Goal: Task Accomplishment & Management: Complete application form

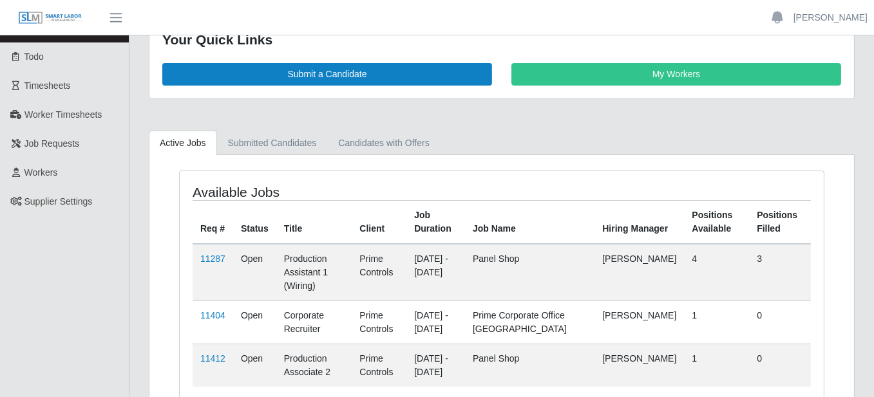
scroll to position [64, 0]
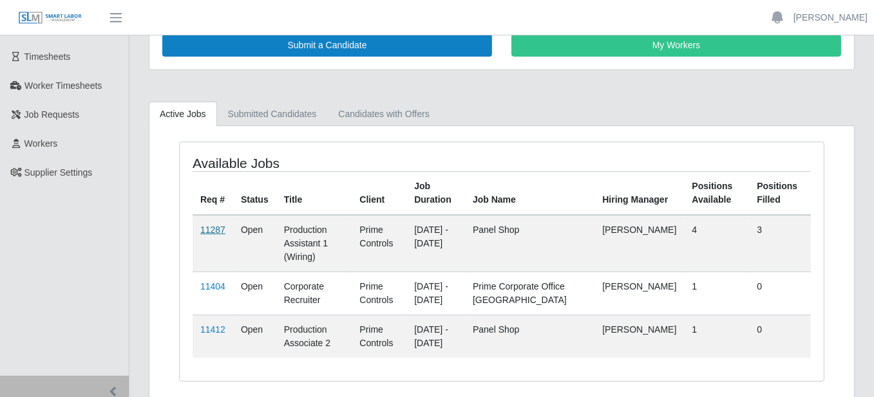
click at [209, 225] on link "11287" at bounding box center [212, 230] width 25 height 10
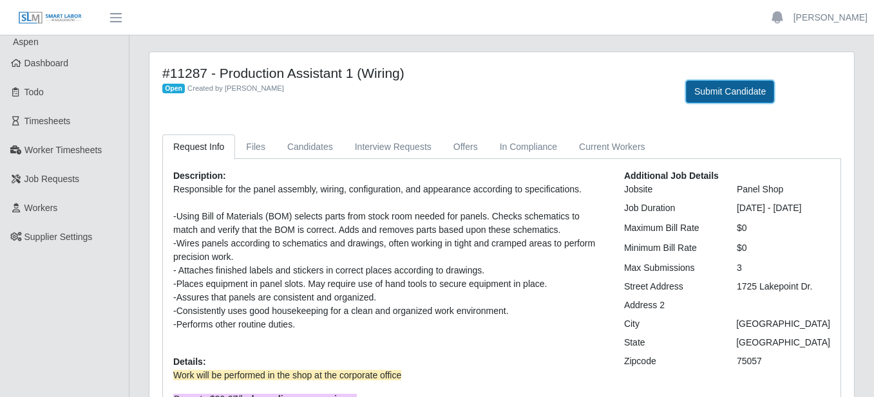
click at [725, 93] on button "Submit Candidate" at bounding box center [730, 92] width 88 height 23
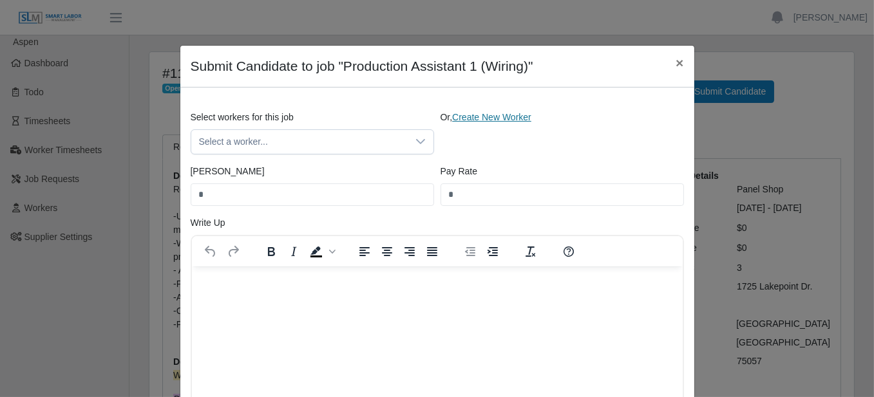
click at [496, 115] on link "Create New Worker" at bounding box center [491, 117] width 79 height 10
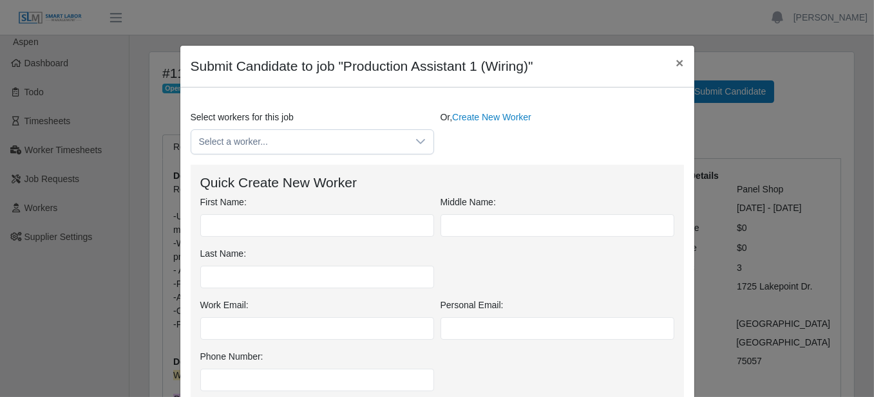
click at [300, 203] on div "First Name:" at bounding box center [317, 216] width 240 height 41
click at [290, 220] on input "First Name:" at bounding box center [317, 225] width 234 height 23
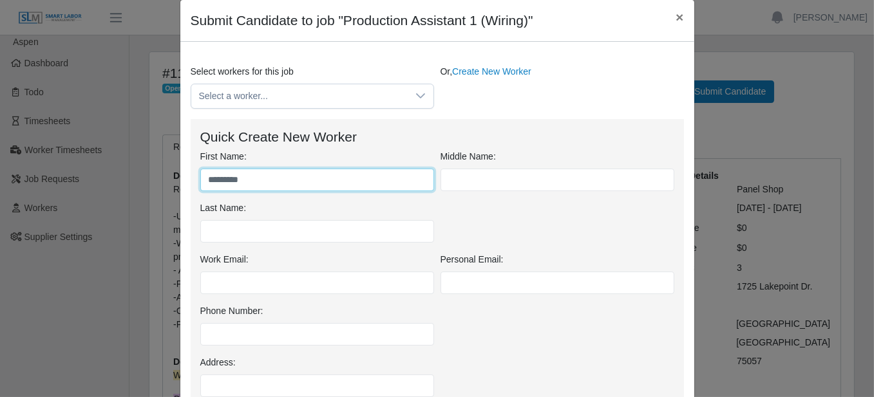
scroll to position [129, 0]
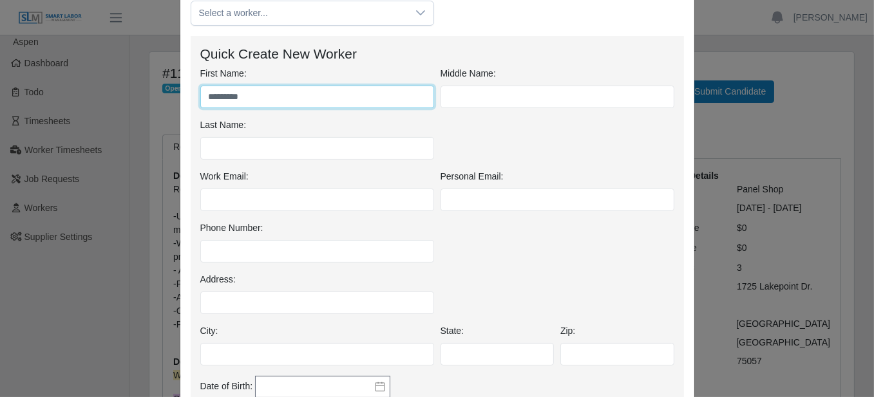
type input "********"
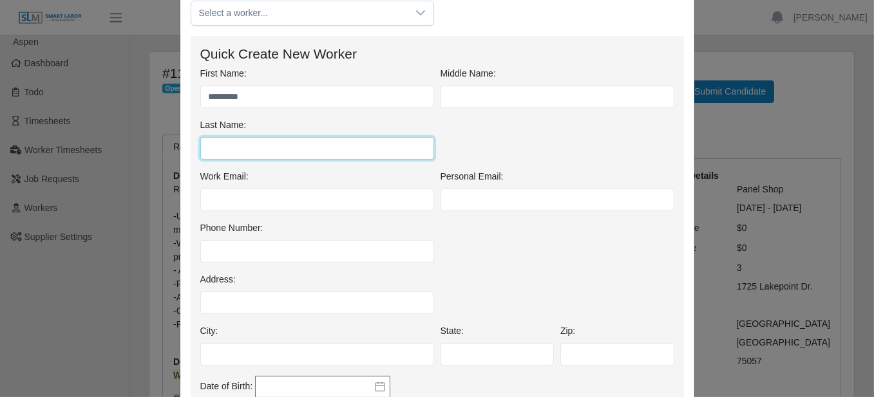
click at [325, 144] on input "Last Name:" at bounding box center [317, 148] width 234 height 23
type input "*******"
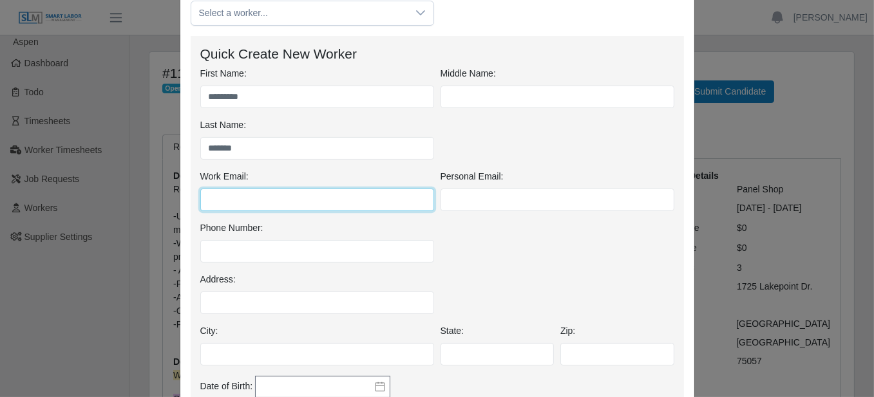
click at [301, 202] on input "Work Email:" at bounding box center [317, 200] width 234 height 23
type input "**********"
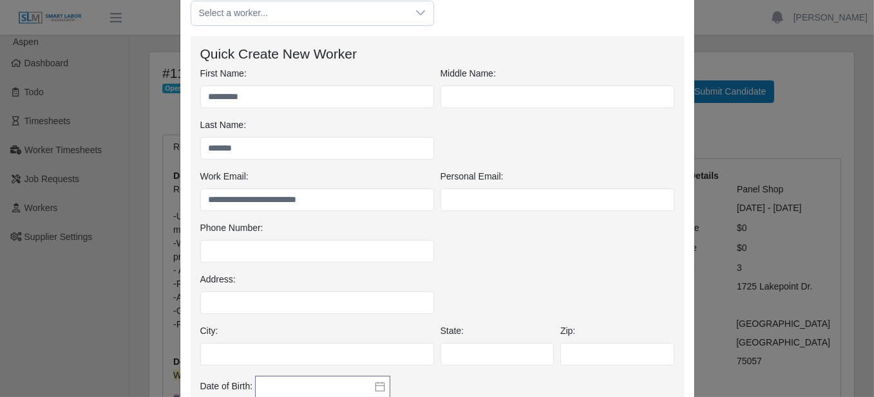
click at [292, 222] on div "Phone Number:" at bounding box center [317, 242] width 240 height 41
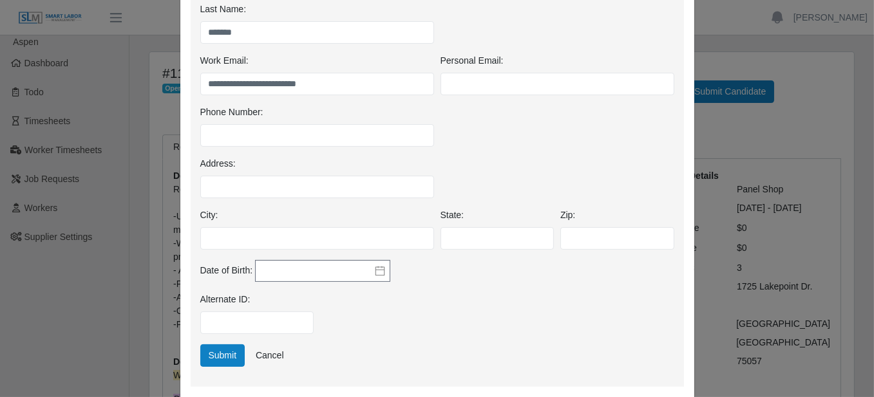
scroll to position [258, 0]
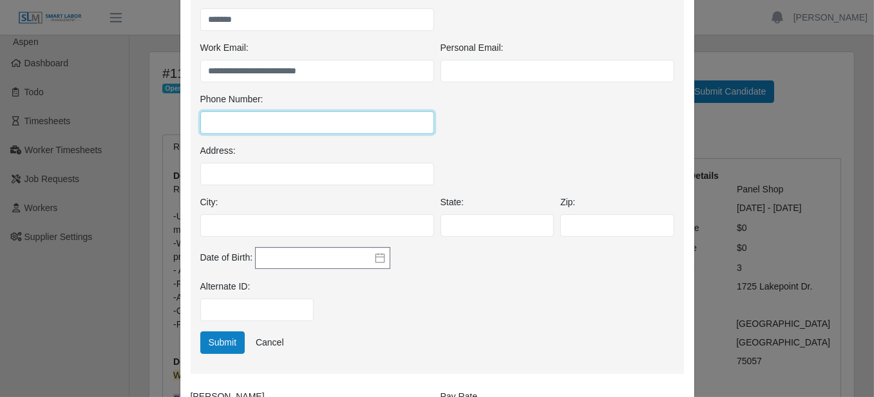
click at [233, 125] on input "Phone Number:" at bounding box center [317, 122] width 234 height 23
type input "**********"
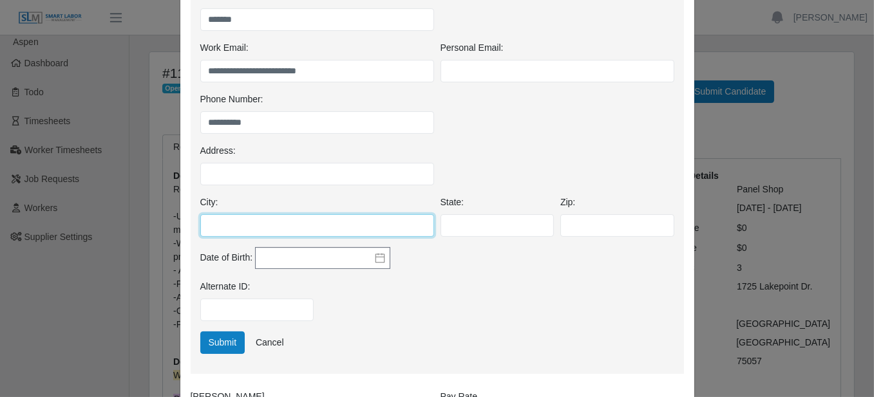
click at [315, 218] on input "City:" at bounding box center [317, 225] width 234 height 23
type input "******"
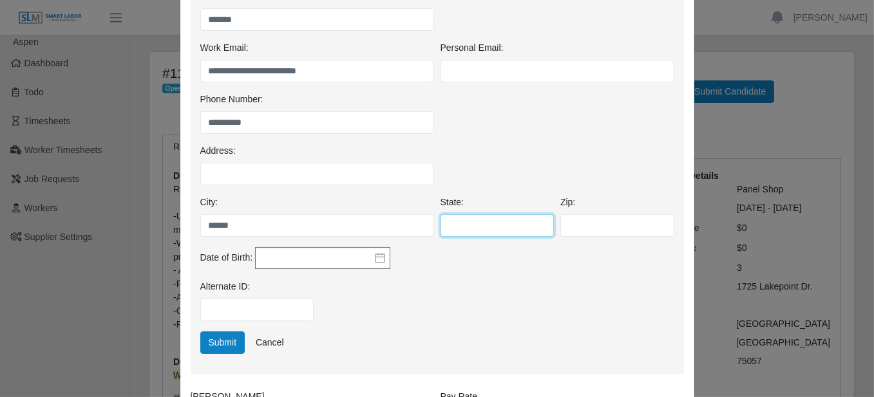
click at [502, 232] on input "State:" at bounding box center [498, 225] width 114 height 23
type input "**"
click at [488, 153] on div "Address:" at bounding box center [437, 170] width 480 height 52
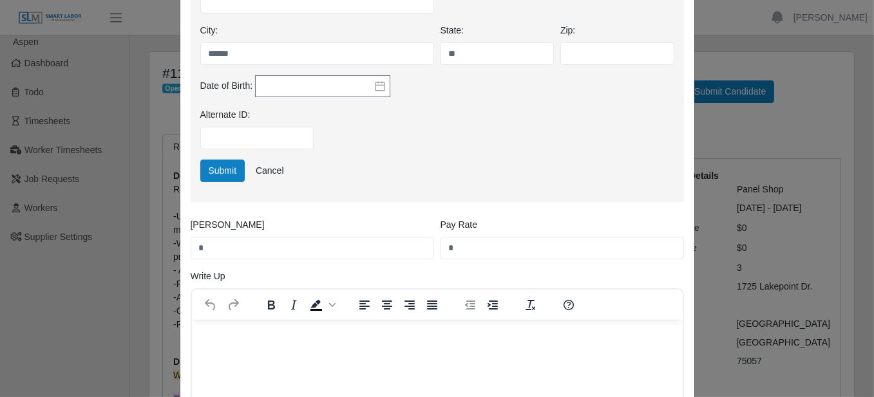
scroll to position [451, 0]
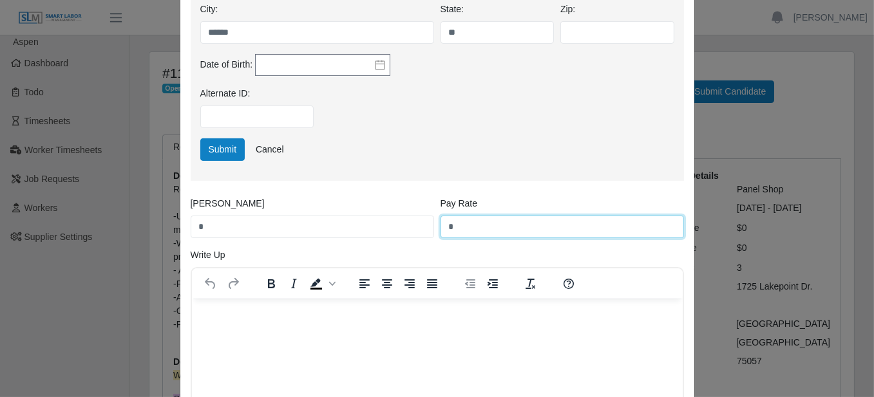
click at [509, 230] on input "*" at bounding box center [562, 227] width 243 height 23
type input "**"
click at [386, 144] on div "Submit Cancel" at bounding box center [437, 149] width 480 height 23
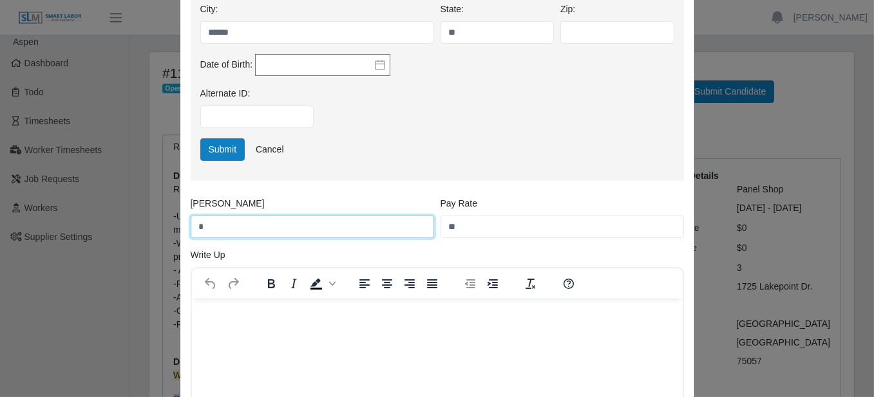
click at [267, 223] on input "*" at bounding box center [312, 227] width 243 height 23
type input "**"
click at [408, 149] on div "Submit Cancel" at bounding box center [437, 149] width 480 height 23
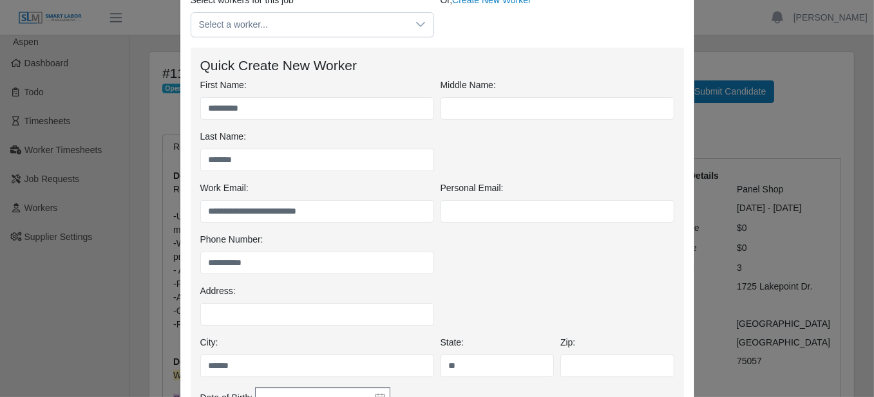
scroll to position [310, 0]
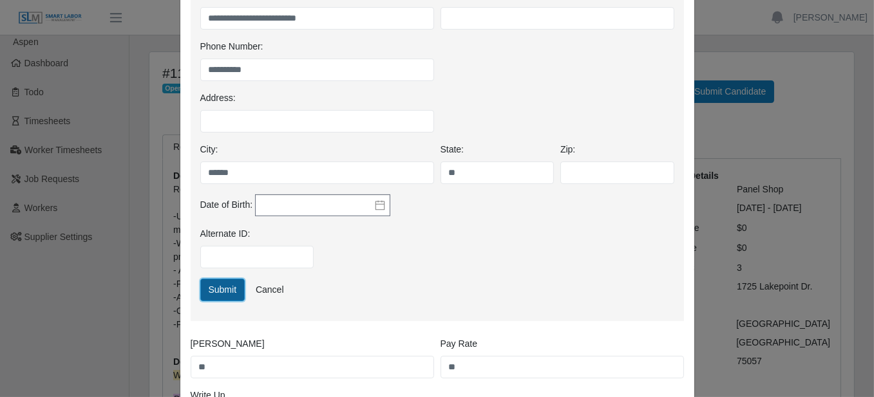
click at [216, 281] on button "Submit" at bounding box center [222, 290] width 45 height 23
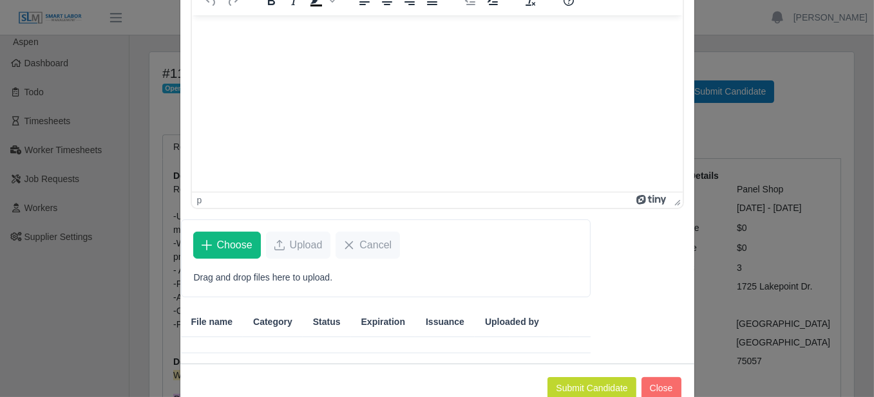
scroll to position [258, 0]
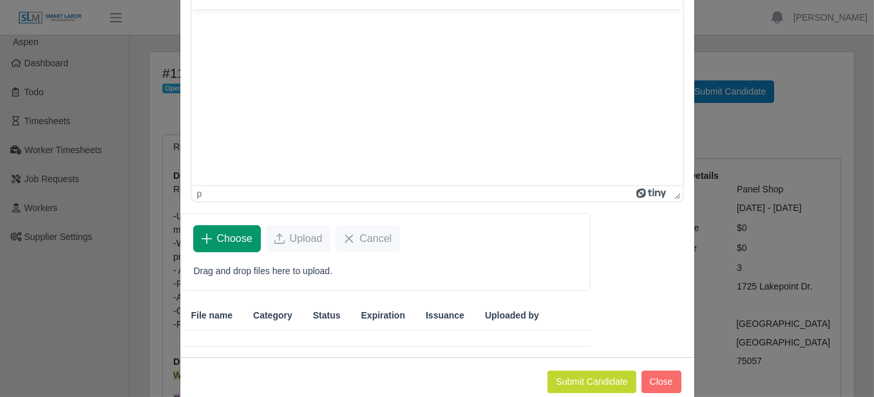
click at [217, 232] on span "Choose" at bounding box center [234, 238] width 35 height 15
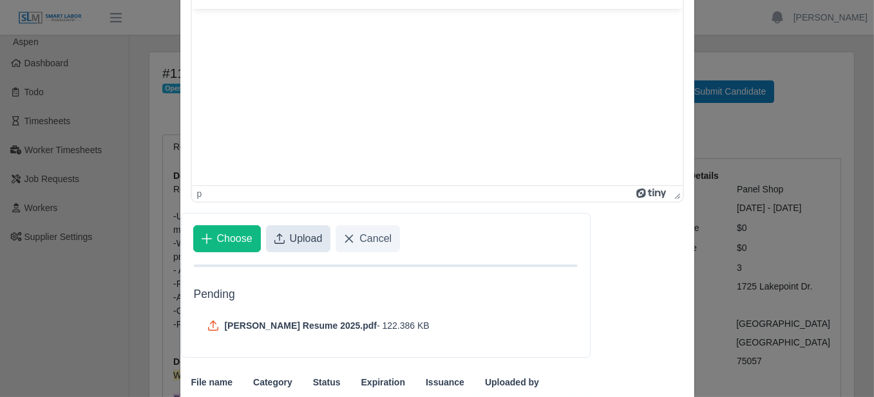
click at [266, 239] on button "Upload" at bounding box center [298, 238] width 65 height 27
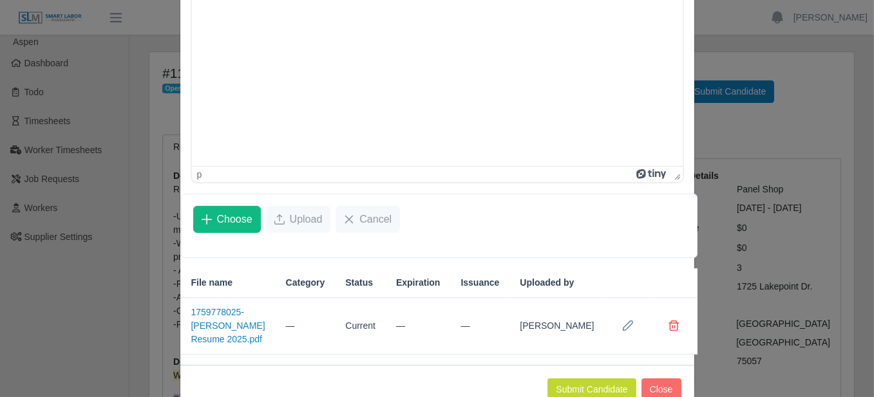
scroll to position [295, 0]
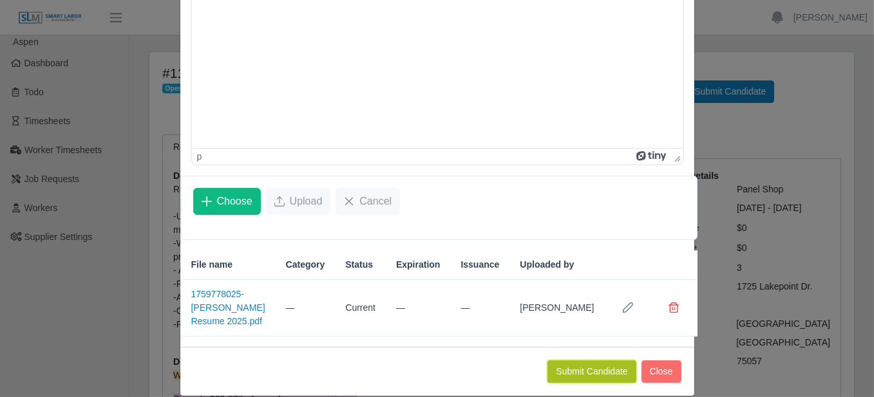
click at [594, 361] on button "Submit Candidate" at bounding box center [591, 372] width 88 height 23
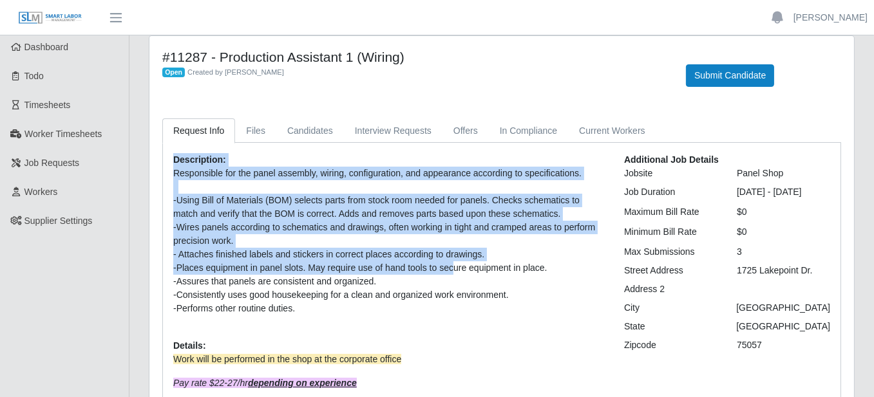
scroll to position [129, 0]
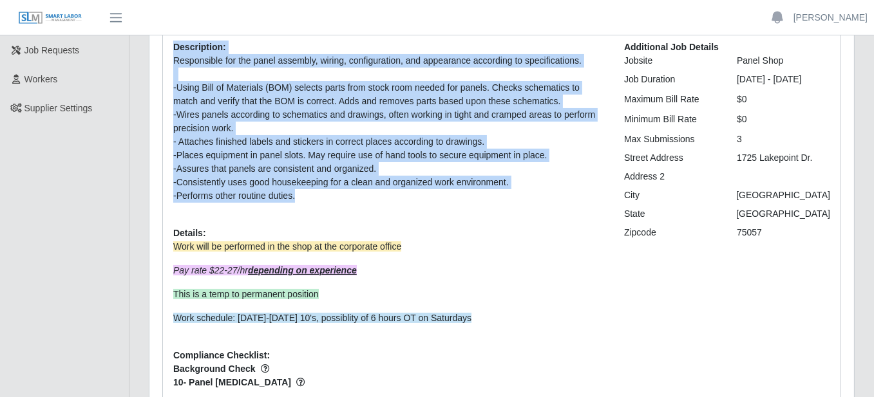
drag, startPoint x: 174, startPoint y: 174, endPoint x: 362, endPoint y: 189, distance: 188.7
click at [362, 189] on div "Description: Responsible for the panel assembly, wiring, configuration, and app…" at bounding box center [389, 220] width 451 height 359
copy div "Description: Responsible for the panel assembly, wiring, configuration, and app…"
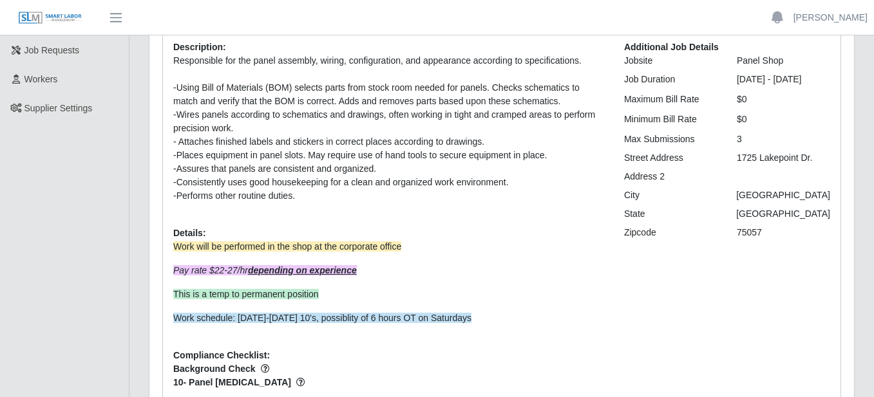
click at [473, 218] on div "Description: Responsible for the panel assembly, wiring, configuration, and app…" at bounding box center [389, 220] width 451 height 359
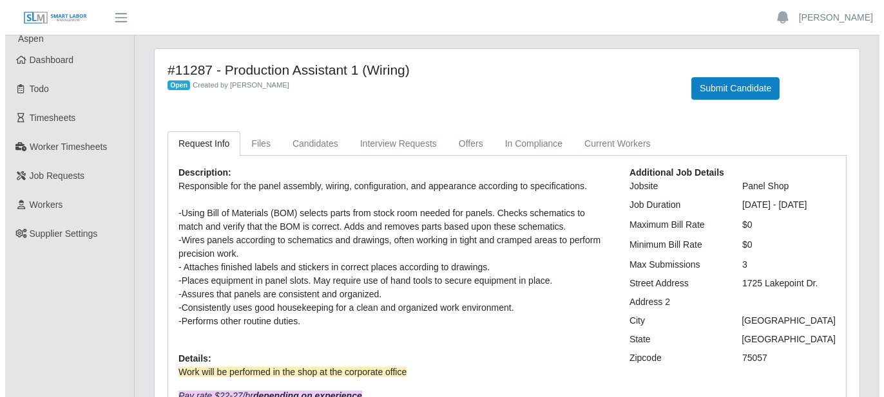
scroll to position [0, 0]
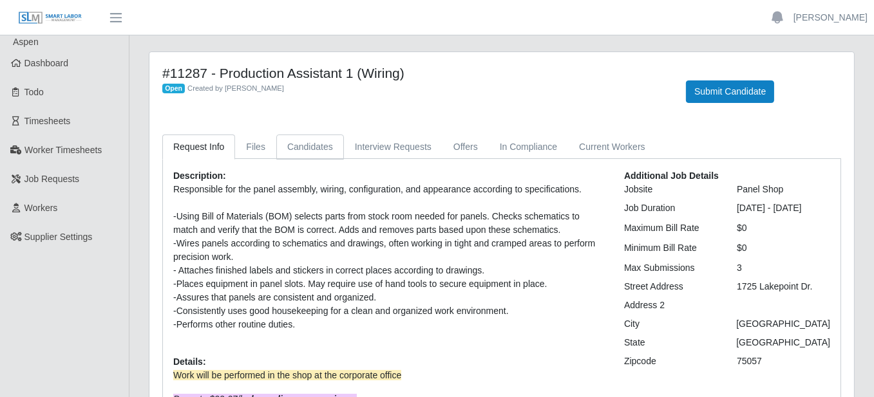
click at [316, 142] on link "Candidates" at bounding box center [310, 147] width 68 height 25
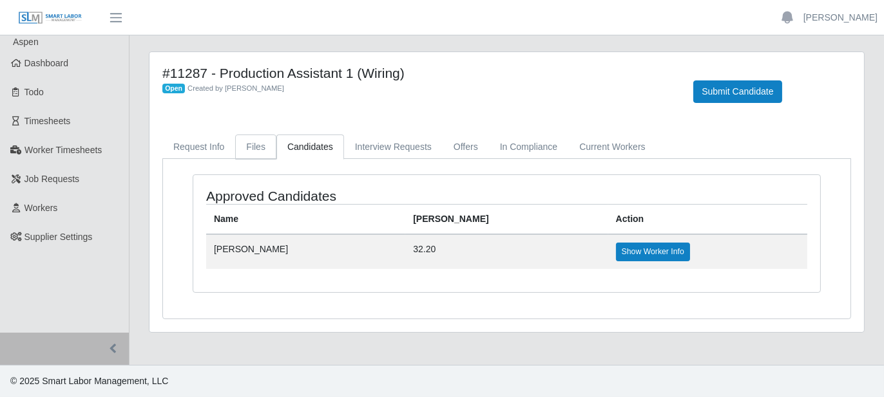
drag, startPoint x: 243, startPoint y: 145, endPoint x: 259, endPoint y: 146, distance: 16.1
click at [245, 145] on link "Files" at bounding box center [255, 147] width 41 height 25
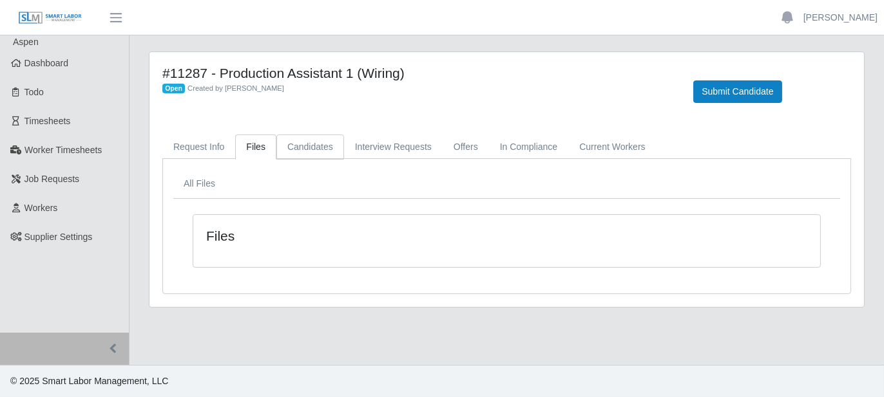
click at [296, 146] on link "Candidates" at bounding box center [310, 147] width 68 height 25
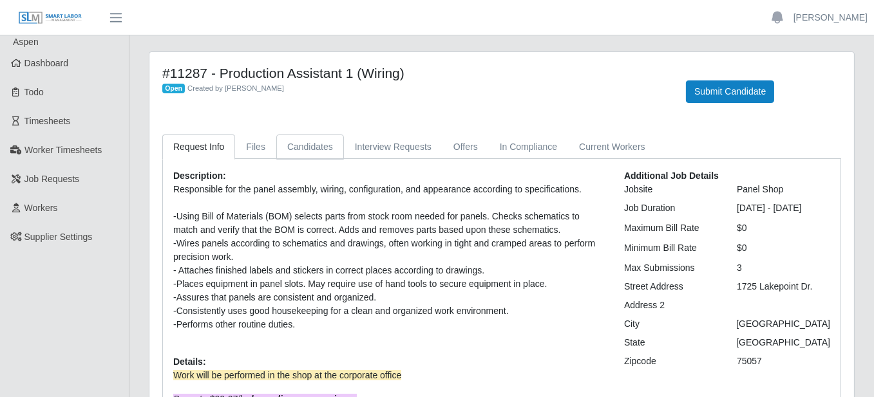
click at [291, 140] on link "Candidates" at bounding box center [310, 147] width 68 height 25
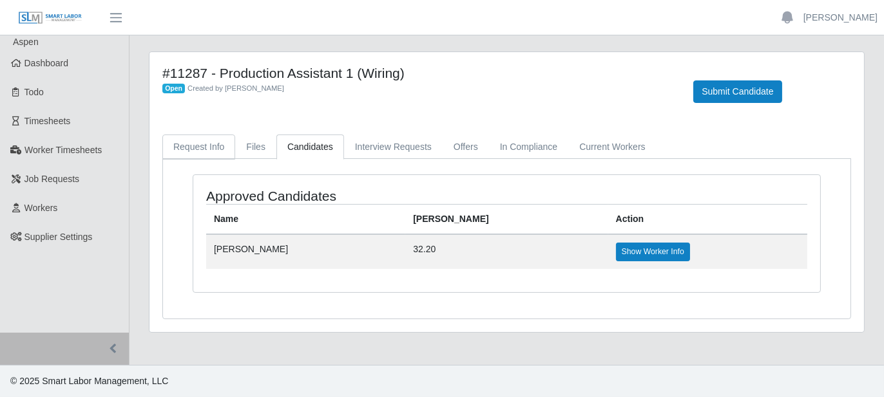
click at [191, 149] on link "Request Info" at bounding box center [198, 147] width 73 height 25
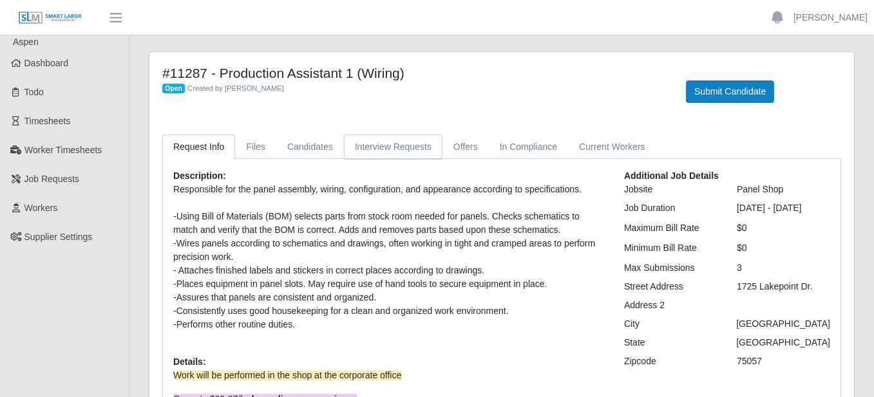
click at [401, 144] on link "Interview Requests" at bounding box center [393, 147] width 99 height 25
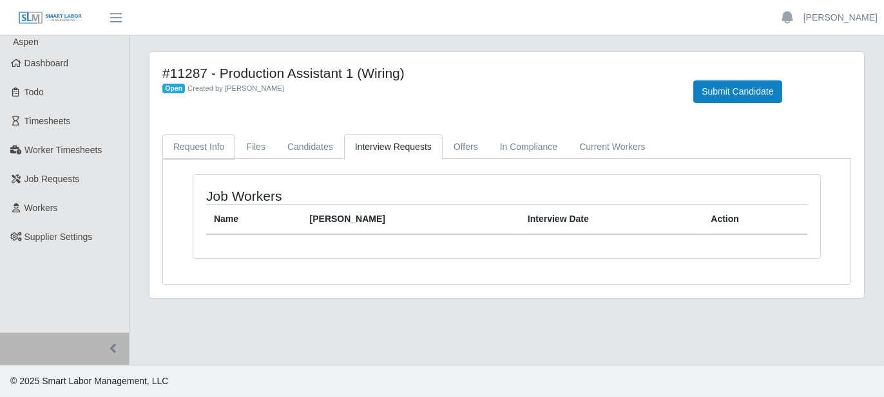
click at [188, 142] on link "Request Info" at bounding box center [198, 147] width 73 height 25
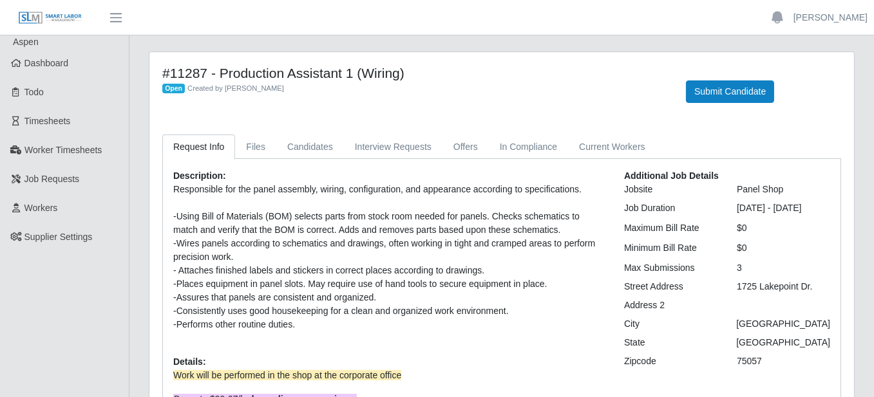
click at [621, 109] on div "#11287 - Production Assistant 1 (Wiring) Open Created by Ray Alford Submit Cand…" at bounding box center [502, 91] width 698 height 53
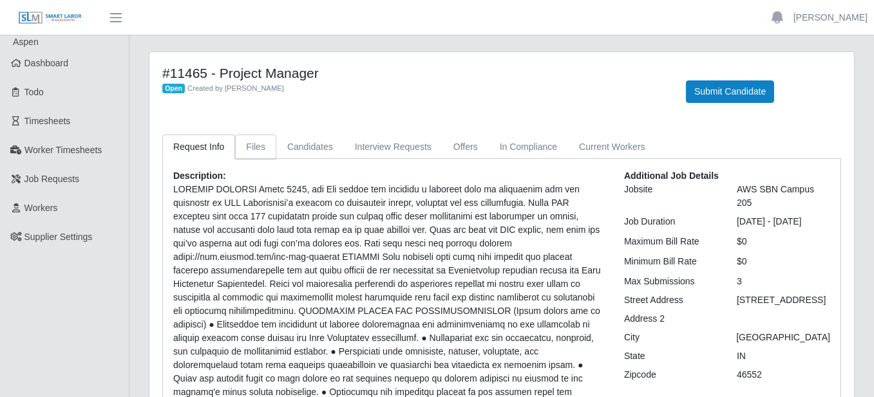
click at [262, 146] on link "Files" at bounding box center [255, 147] width 41 height 25
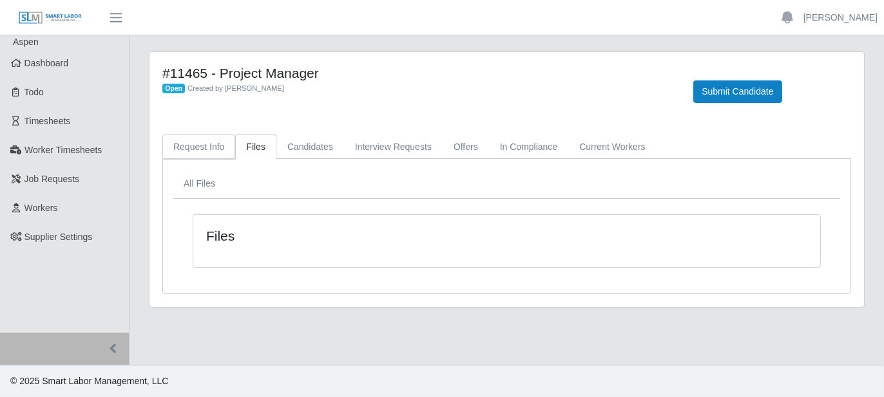
drag, startPoint x: 184, startPoint y: 143, endPoint x: 191, endPoint y: 143, distance: 7.1
click at [186, 143] on link "Request Info" at bounding box center [198, 147] width 73 height 25
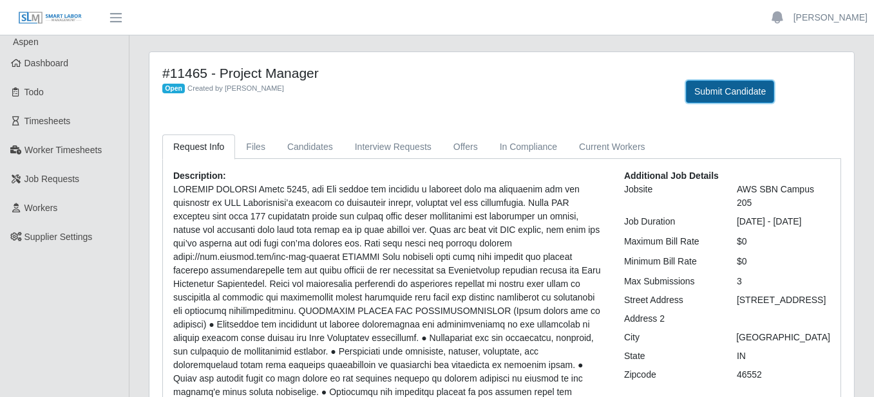
click at [716, 91] on button "Submit Candidate" at bounding box center [730, 92] width 88 height 23
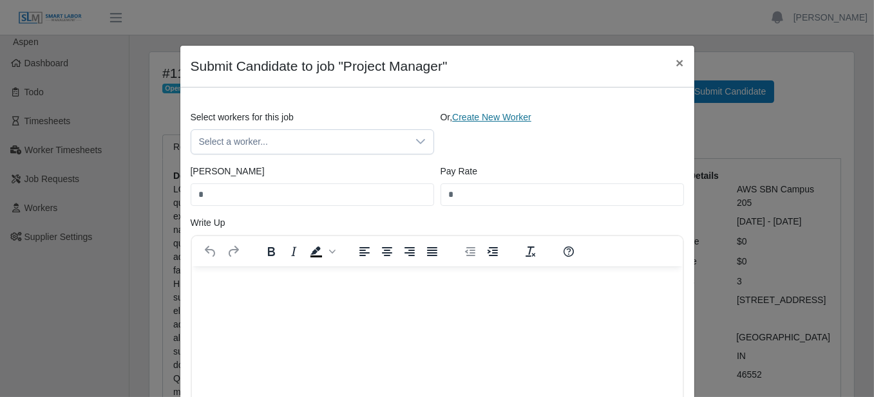
click at [471, 120] on link "Create New Worker" at bounding box center [491, 117] width 79 height 10
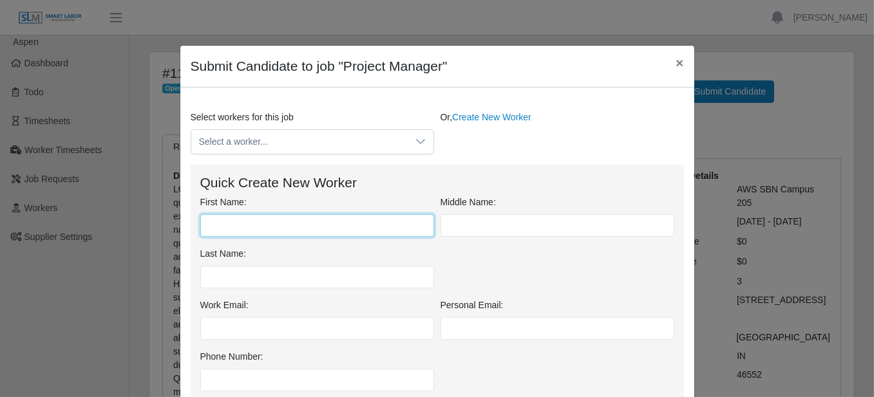
click at [286, 231] on input "First Name:" at bounding box center [317, 225] width 234 height 23
type input "*******"
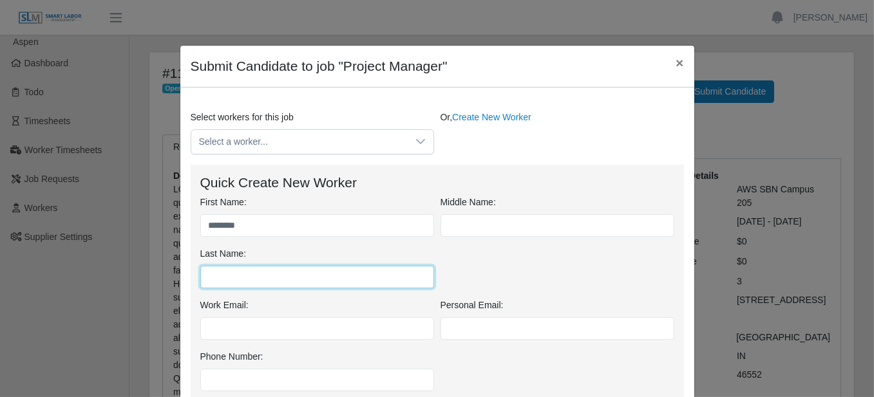
drag, startPoint x: 251, startPoint y: 274, endPoint x: 243, endPoint y: 279, distance: 8.9
click at [251, 275] on input "Last Name:" at bounding box center [317, 277] width 234 height 23
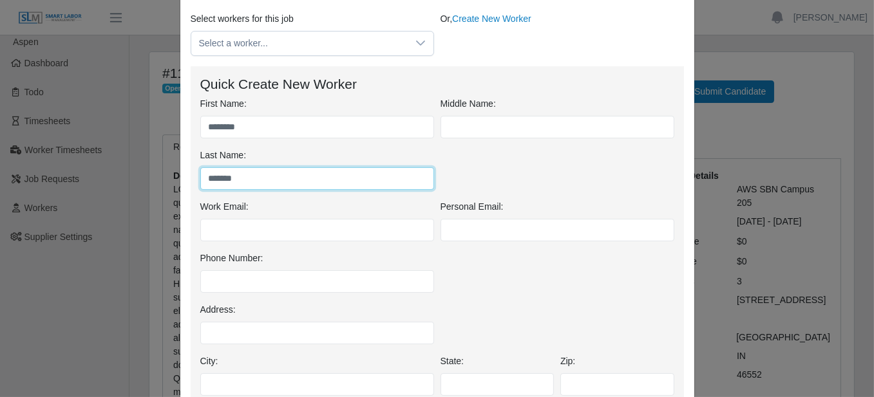
scroll to position [129, 0]
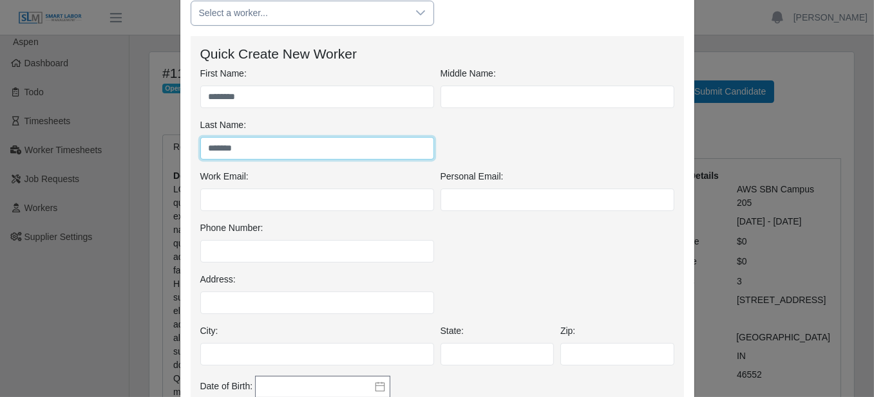
type input "******"
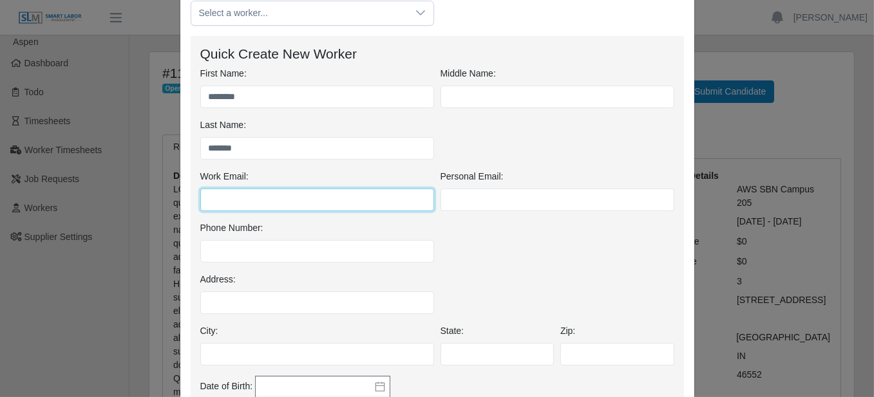
paste input "**********"
type input "**********"
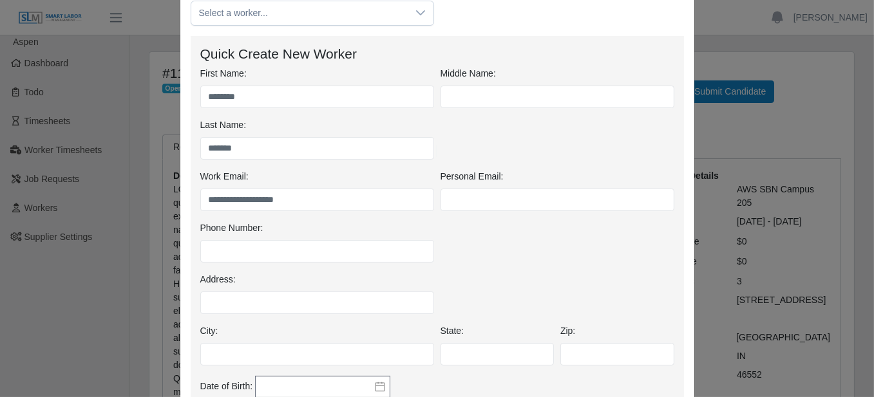
click at [477, 225] on div "Phone Number:" at bounding box center [437, 248] width 480 height 52
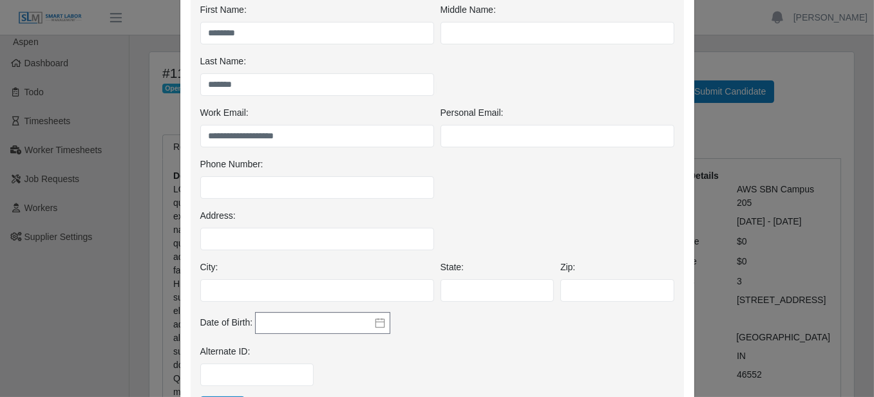
scroll to position [193, 0]
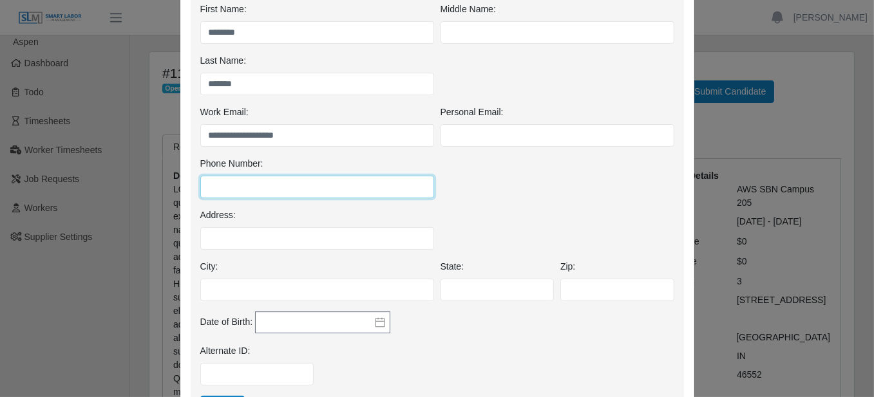
click at [371, 182] on input "Phone Number:" at bounding box center [317, 187] width 234 height 23
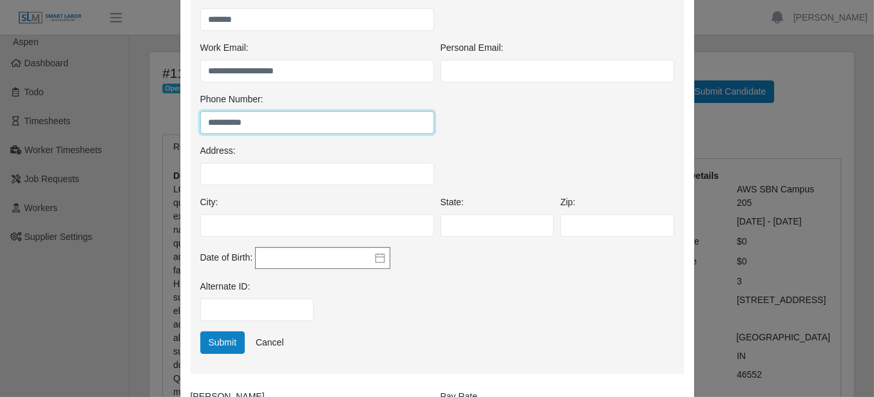
type input "**********"
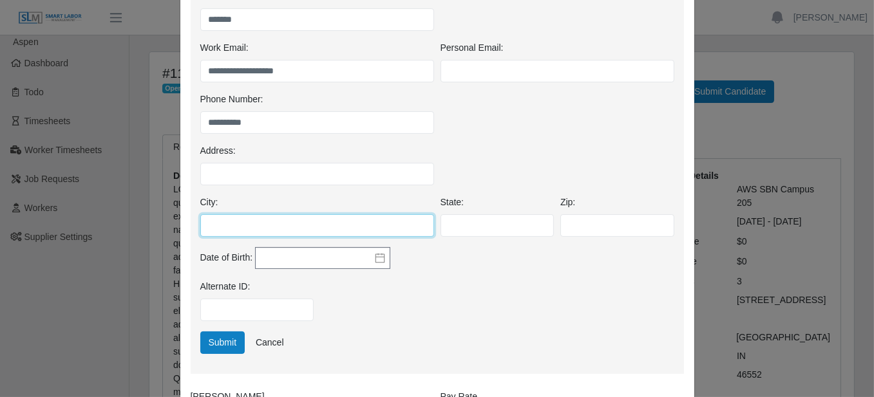
click at [291, 227] on input "City:" at bounding box center [317, 225] width 234 height 23
type input "**********"
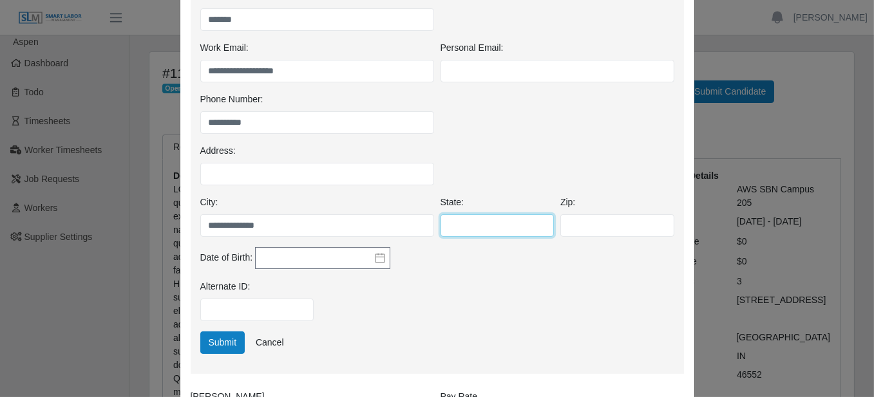
click at [466, 218] on input "State:" at bounding box center [498, 225] width 114 height 23
type input "**"
drag, startPoint x: 627, startPoint y: 229, endPoint x: 634, endPoint y: 230, distance: 7.1
click at [634, 231] on input "Zip:" at bounding box center [617, 225] width 114 height 23
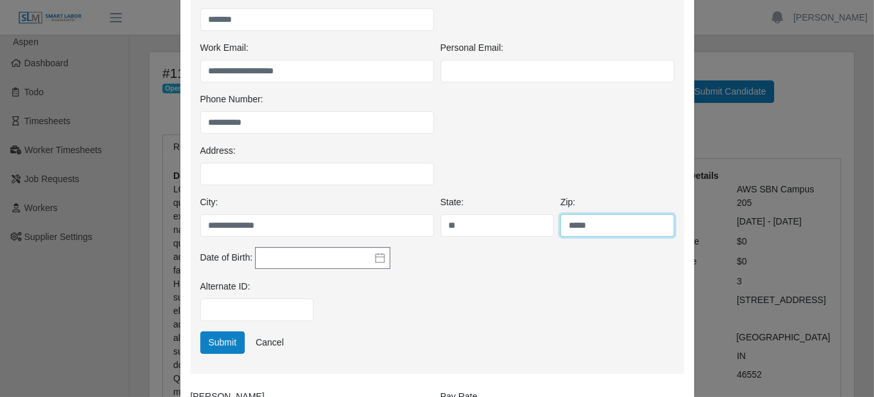
type input "*****"
click at [582, 130] on div "**********" at bounding box center [437, 119] width 480 height 52
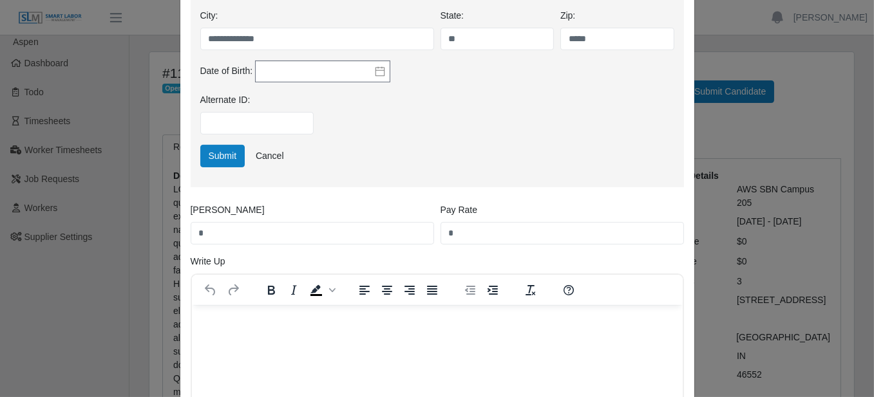
scroll to position [515, 0]
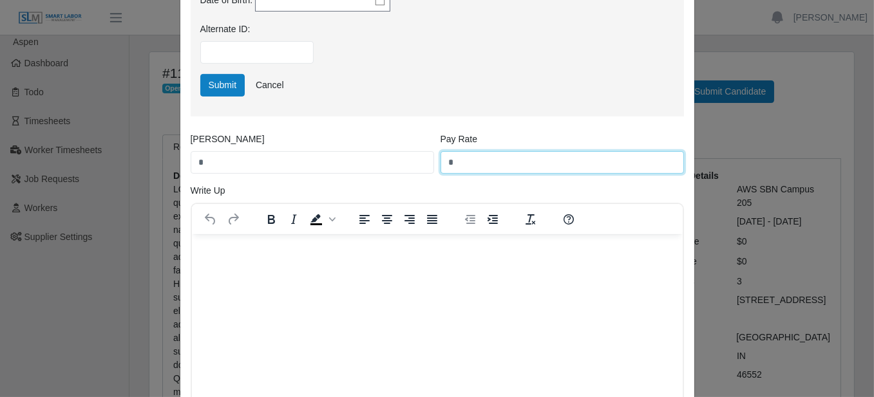
click at [455, 160] on input "*" at bounding box center [562, 162] width 243 height 23
click at [455, 161] on input "*" at bounding box center [562, 162] width 243 height 23
click at [467, 158] on input "*" at bounding box center [562, 162] width 243 height 23
drag, startPoint x: 467, startPoint y: 159, endPoint x: 474, endPoint y: 158, distance: 7.1
click at [474, 158] on input "*" at bounding box center [562, 162] width 243 height 23
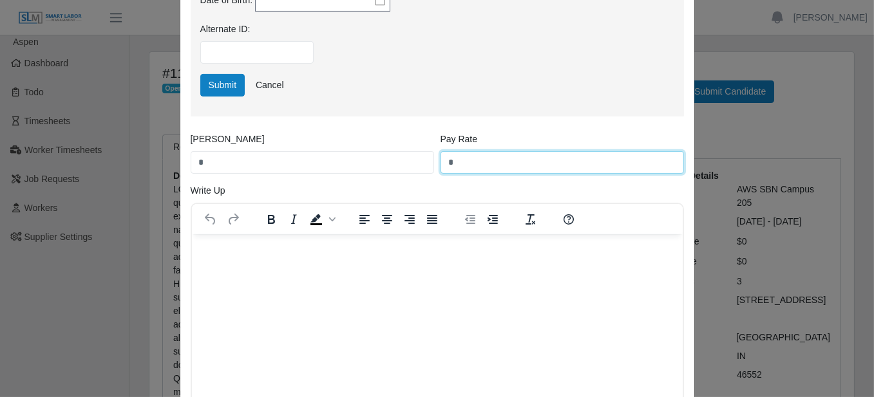
click at [474, 158] on input "*" at bounding box center [562, 162] width 243 height 23
type input "**"
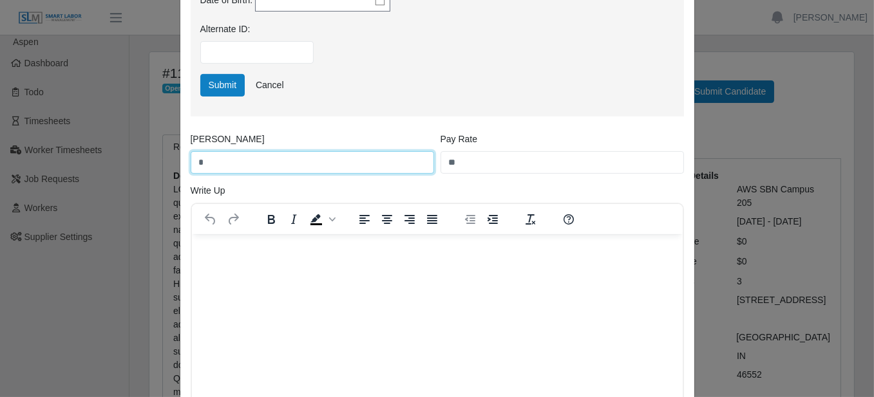
click at [349, 160] on input "*" at bounding box center [312, 162] width 243 height 23
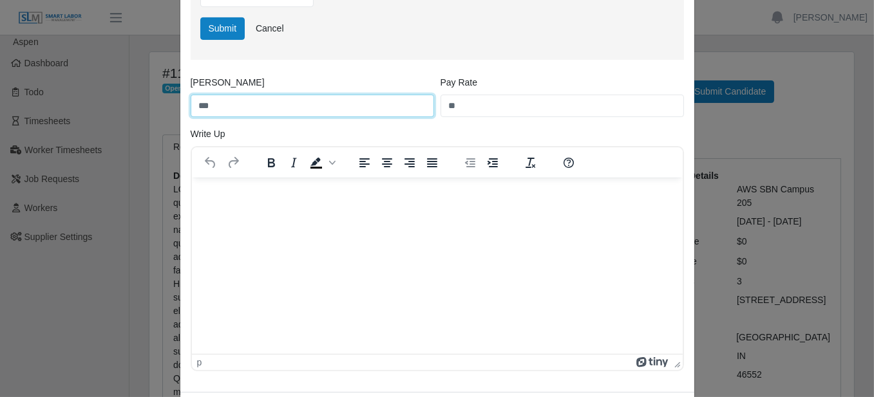
scroll to position [632, 0]
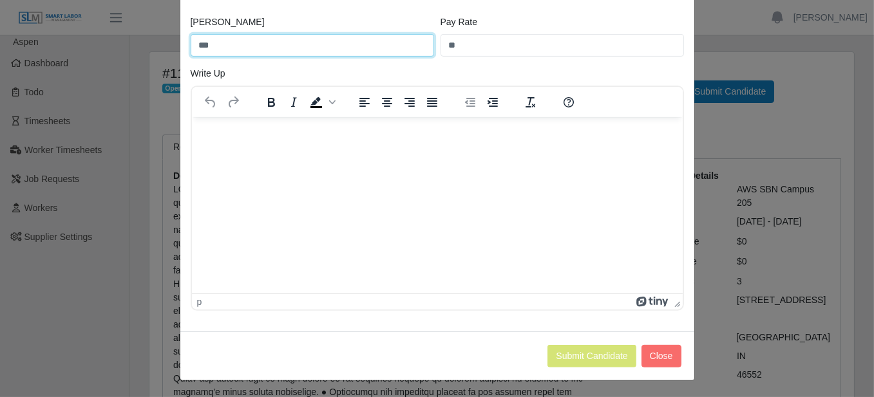
type input "***"
click at [454, 72] on div "Write Up To open the popup, press Shift+Enter p" at bounding box center [437, 189] width 500 height 244
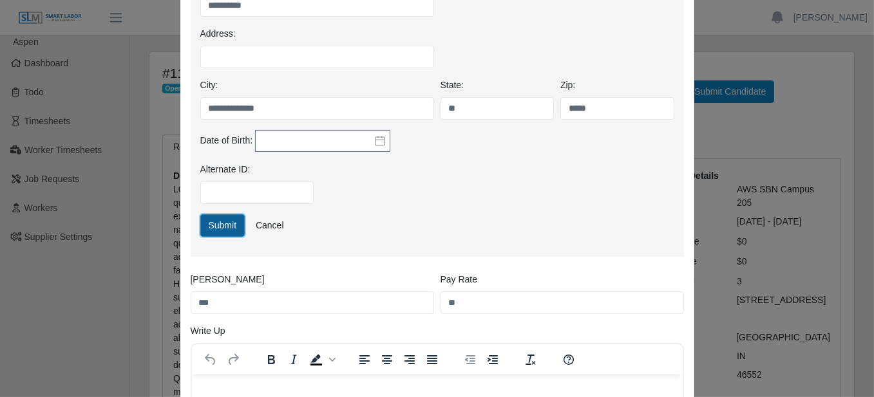
click at [213, 218] on button "Submit" at bounding box center [222, 225] width 45 height 23
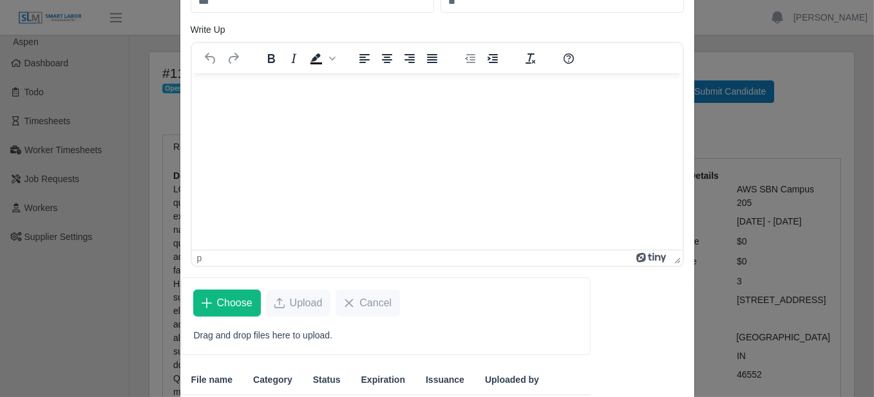
scroll to position [281, 0]
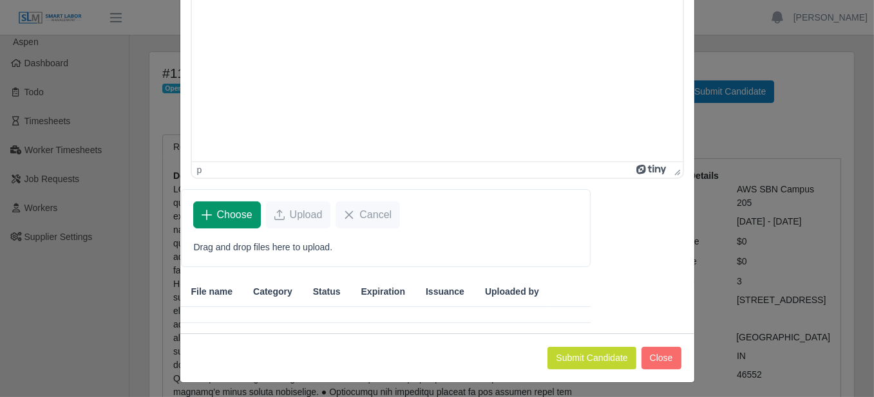
click at [217, 214] on span "Choose" at bounding box center [234, 214] width 35 height 15
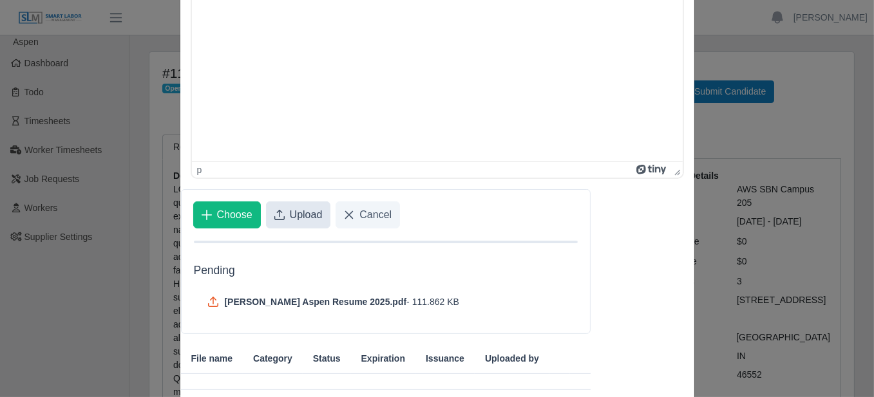
click at [291, 204] on button "Upload" at bounding box center [298, 215] width 65 height 27
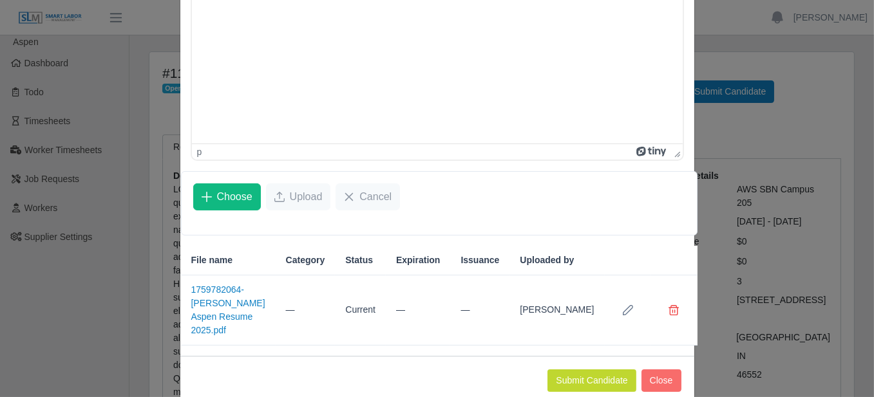
scroll to position [308, 0]
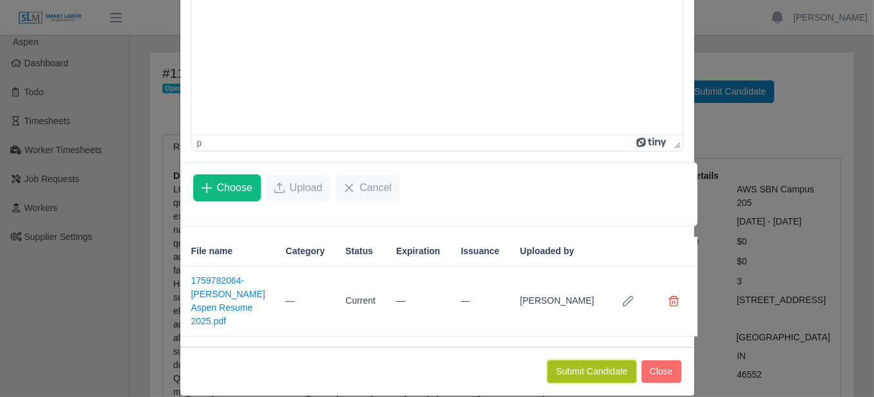
click at [585, 361] on button "Submit Candidate" at bounding box center [591, 372] width 88 height 23
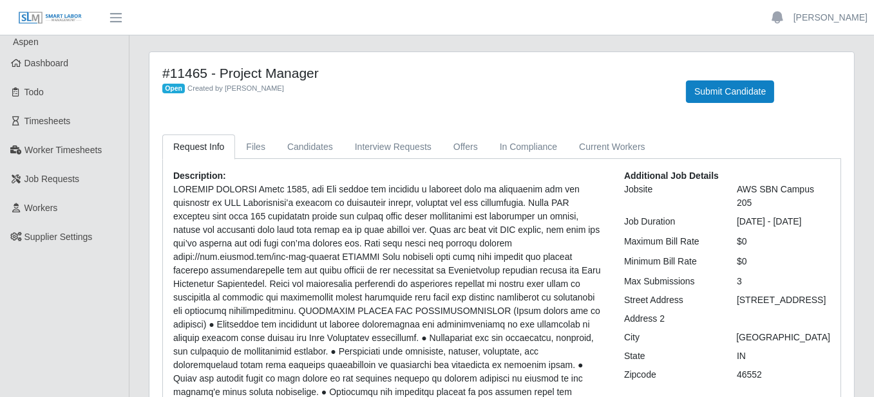
click at [55, 15] on img at bounding box center [50, 18] width 64 height 14
click at [77, 65] on link "Dashboard" at bounding box center [64, 63] width 129 height 29
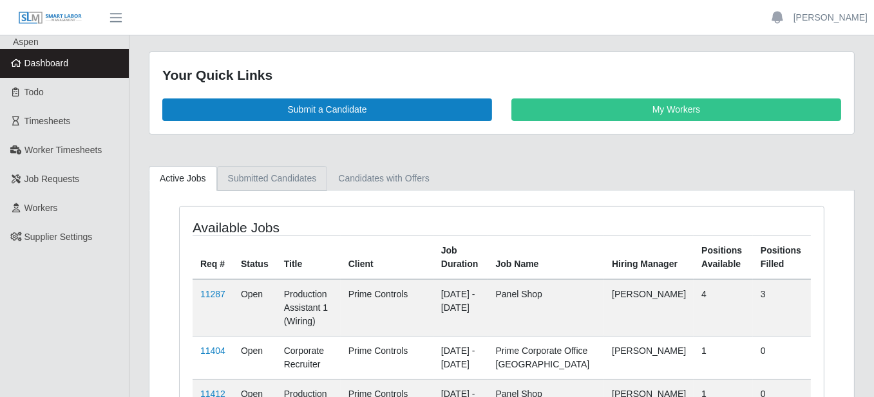
click at [246, 170] on link "Submitted Candidates" at bounding box center [272, 178] width 111 height 25
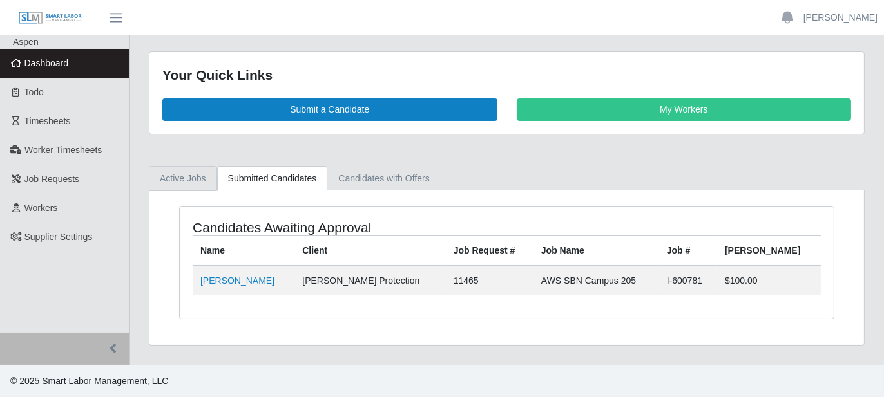
click at [185, 169] on link "Active Jobs" at bounding box center [183, 178] width 68 height 25
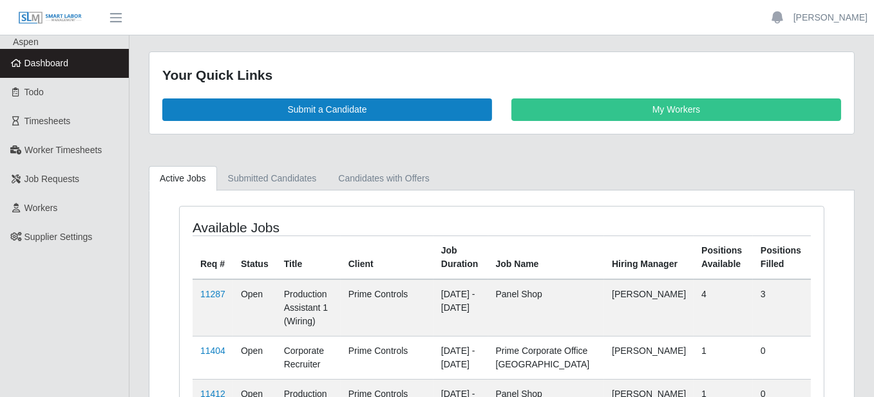
click at [185, 169] on link "Active Jobs" at bounding box center [183, 178] width 68 height 25
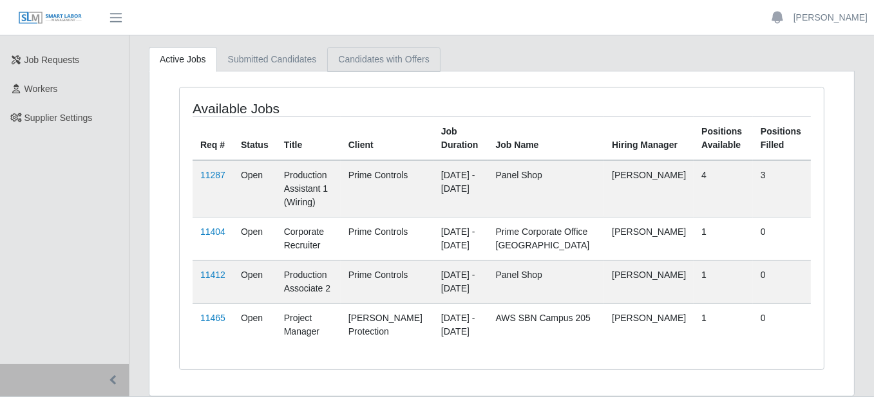
scroll to position [133, 0]
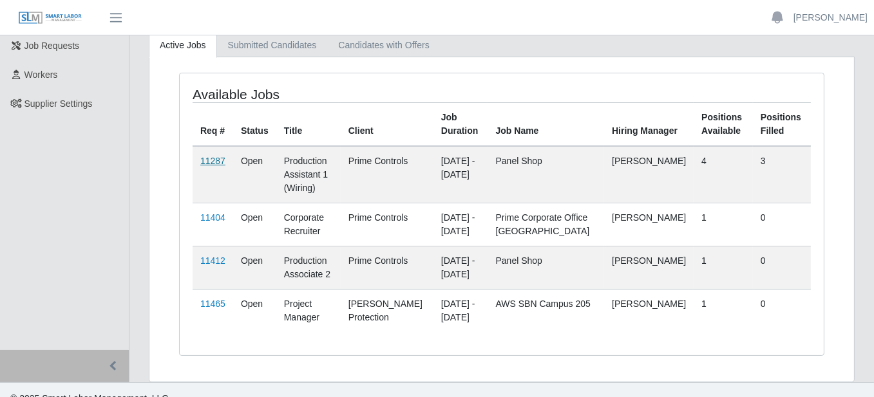
click at [214, 158] on link "11287" at bounding box center [212, 161] width 25 height 10
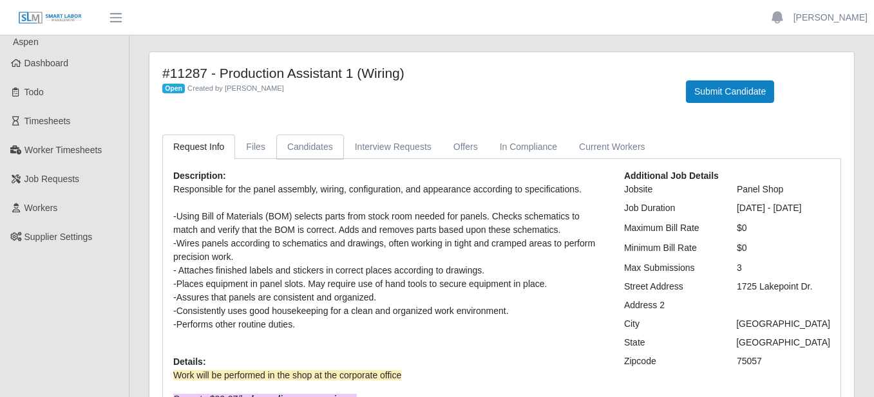
click at [284, 153] on link "Candidates" at bounding box center [310, 147] width 68 height 25
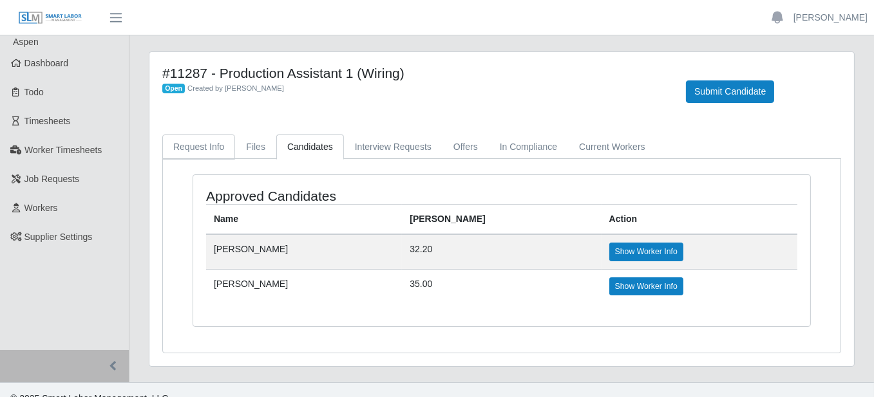
click at [197, 144] on link "Request Info" at bounding box center [198, 147] width 73 height 25
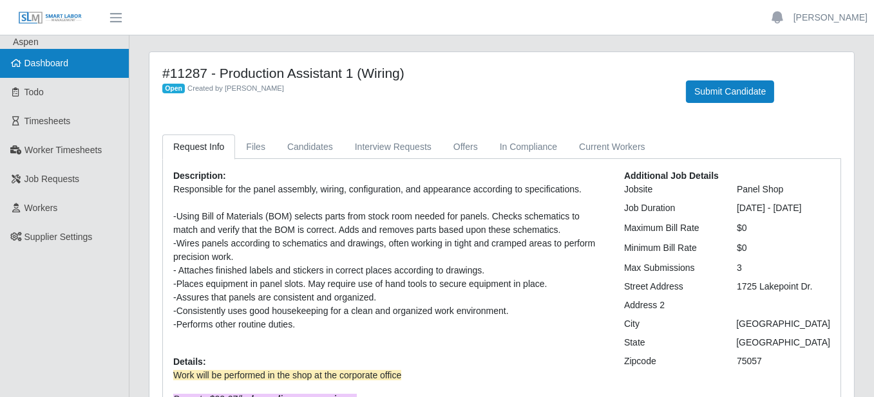
click at [46, 66] on span "Dashboard" at bounding box center [46, 63] width 44 height 10
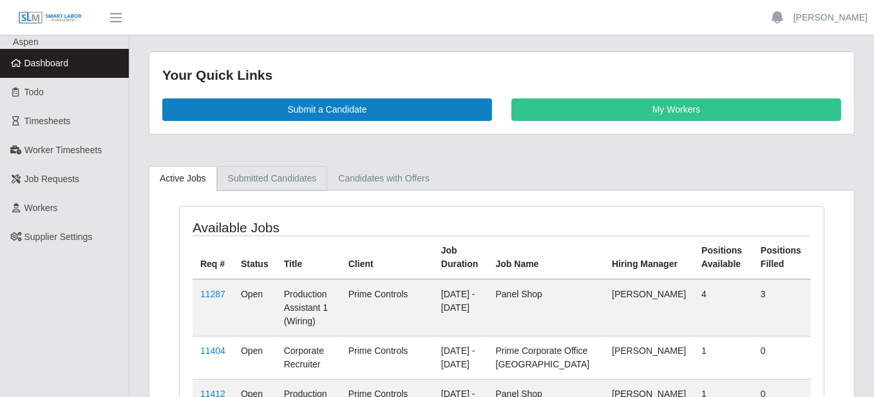
click at [280, 176] on link "Submitted Candidates" at bounding box center [272, 178] width 111 height 25
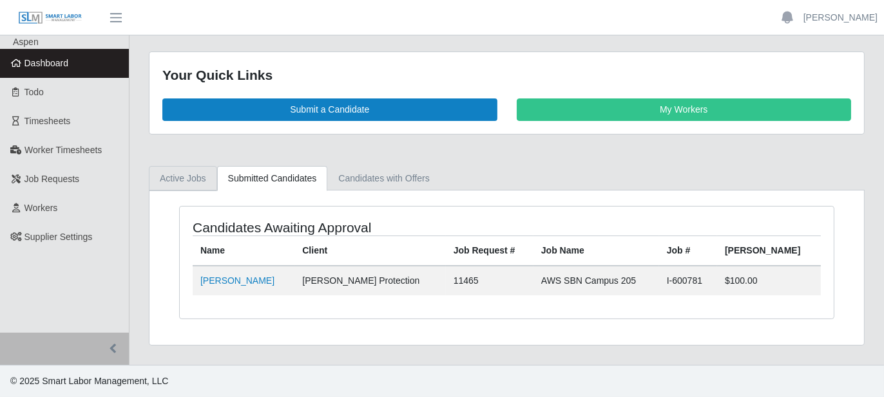
click at [201, 169] on link "Active Jobs" at bounding box center [183, 178] width 68 height 25
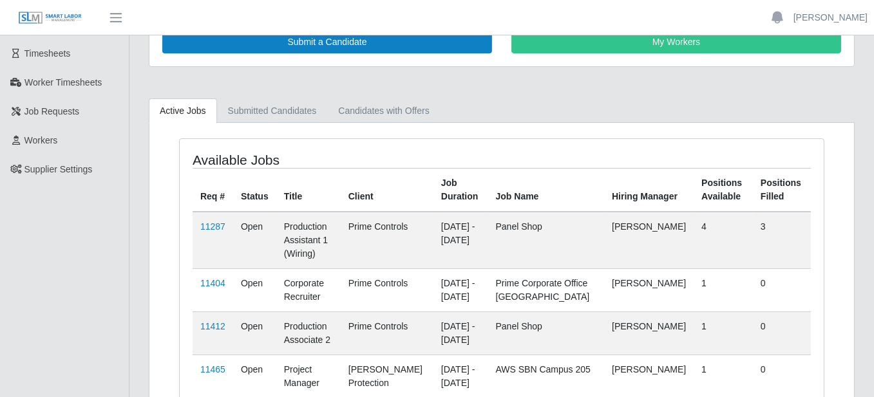
scroll to position [133, 0]
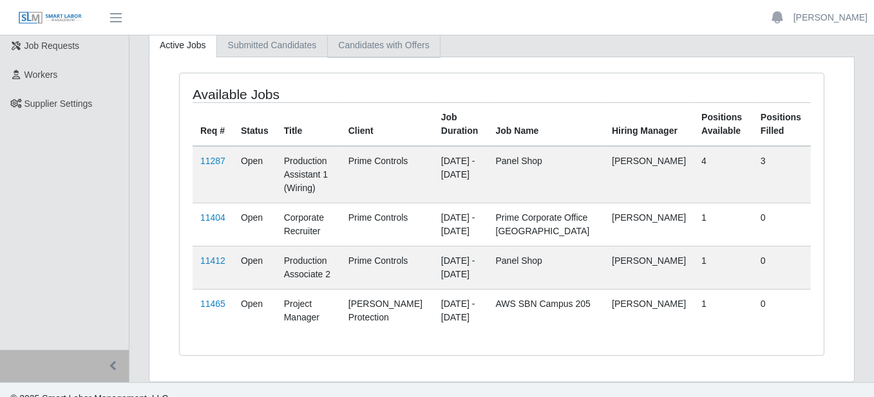
click at [392, 49] on link "Candidates with Offers" at bounding box center [383, 45] width 113 height 25
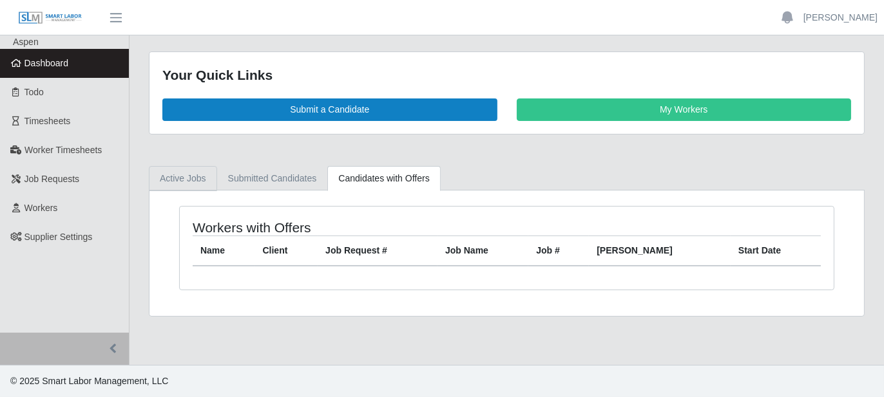
click at [191, 178] on link "Active Jobs" at bounding box center [183, 178] width 68 height 25
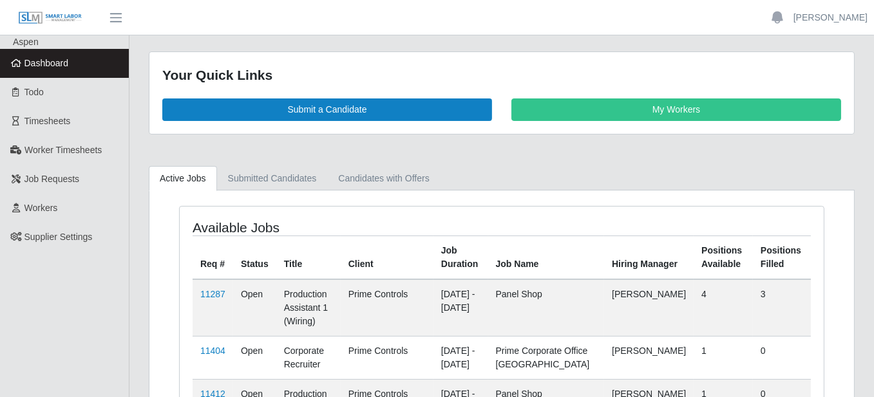
scroll to position [64, 0]
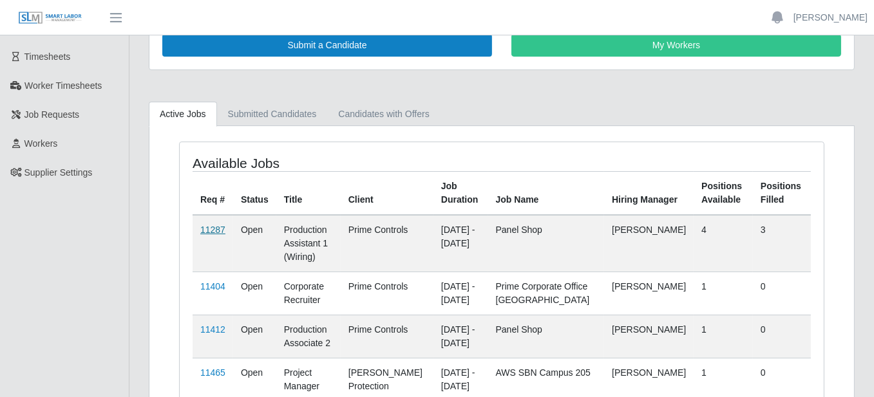
click at [216, 231] on link "11287" at bounding box center [212, 230] width 25 height 10
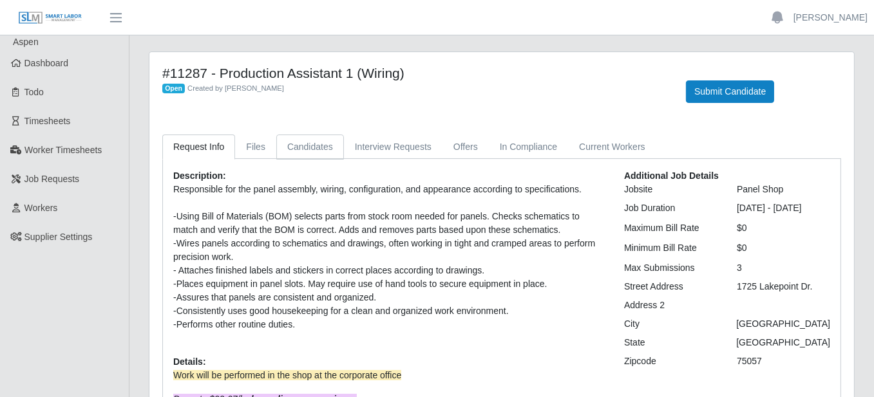
click at [296, 141] on link "Candidates" at bounding box center [310, 147] width 68 height 25
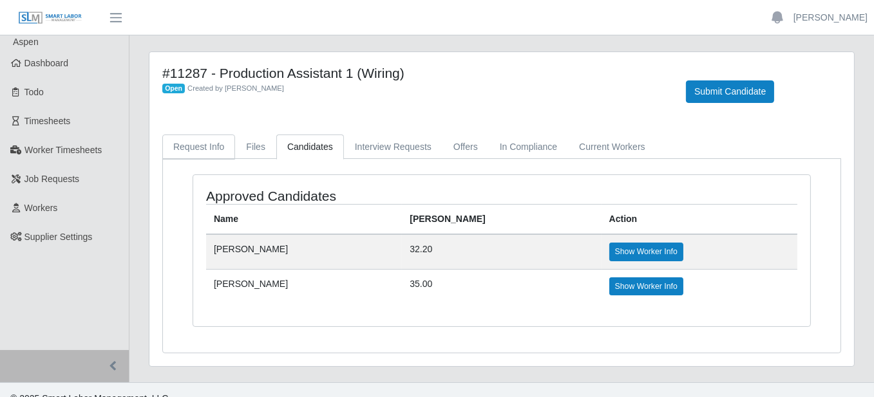
click at [198, 149] on link "Request Info" at bounding box center [198, 147] width 73 height 25
